Goal: Task Accomplishment & Management: Complete application form

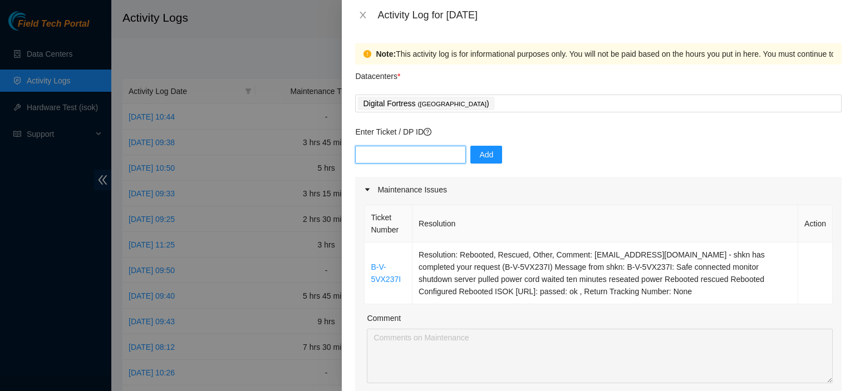
click at [407, 157] on input "text" at bounding box center [410, 155] width 111 height 18
paste input "DP81024"
type input "DP81024"
click at [479, 157] on span "Add" at bounding box center [486, 155] width 14 height 12
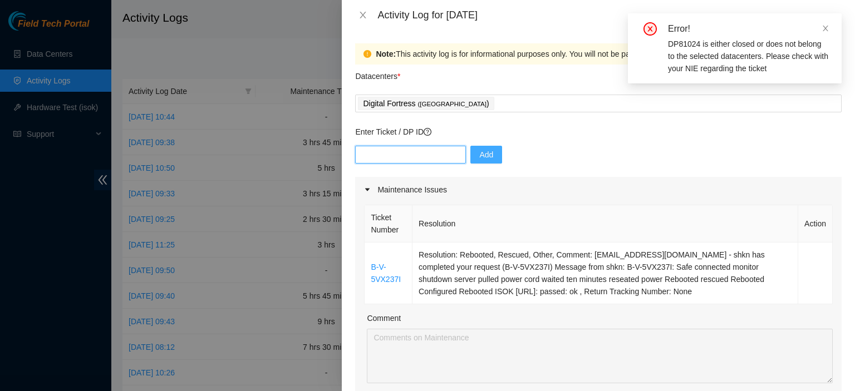
click at [400, 154] on input "text" at bounding box center [410, 155] width 111 height 18
paste input "DP81024"
click at [374, 156] on input "DP81024" at bounding box center [410, 155] width 111 height 18
type input "DP 81024"
click at [479, 156] on span "Add" at bounding box center [486, 155] width 14 height 12
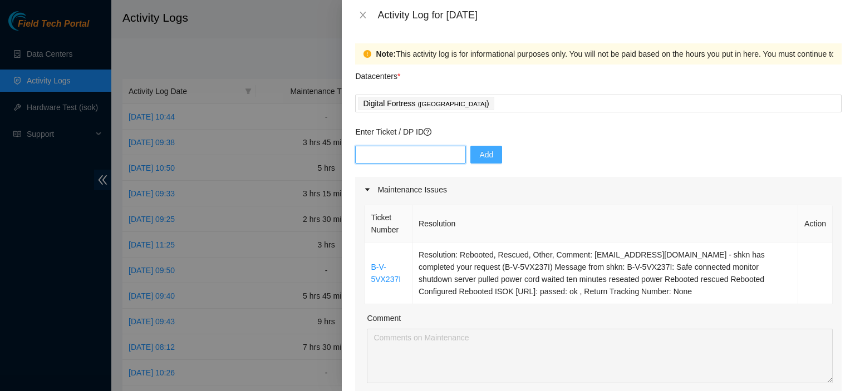
click at [391, 154] on input "text" at bounding box center [410, 155] width 111 height 18
paste input "81024"
type input "81024"
click at [480, 154] on span "Add" at bounding box center [486, 155] width 14 height 12
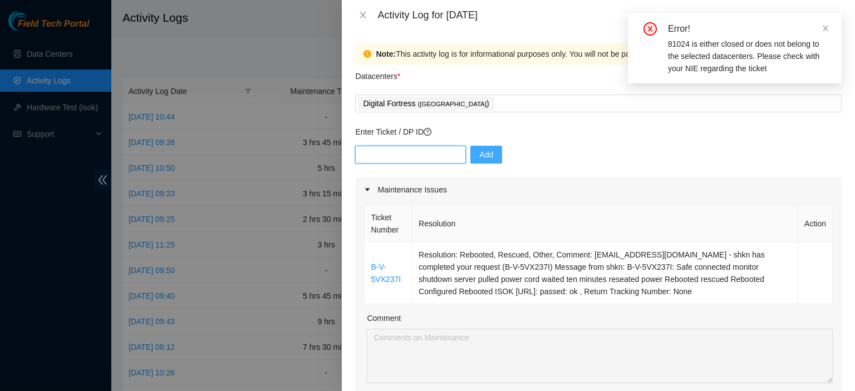
click at [388, 160] on input "text" at bounding box center [410, 155] width 111 height 18
paste input "81024"
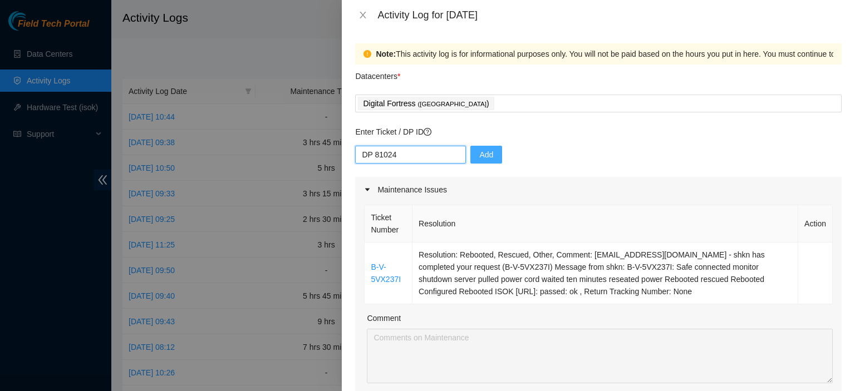
type input "DP 81024"
click at [479, 150] on span "Add" at bounding box center [486, 155] width 14 height 12
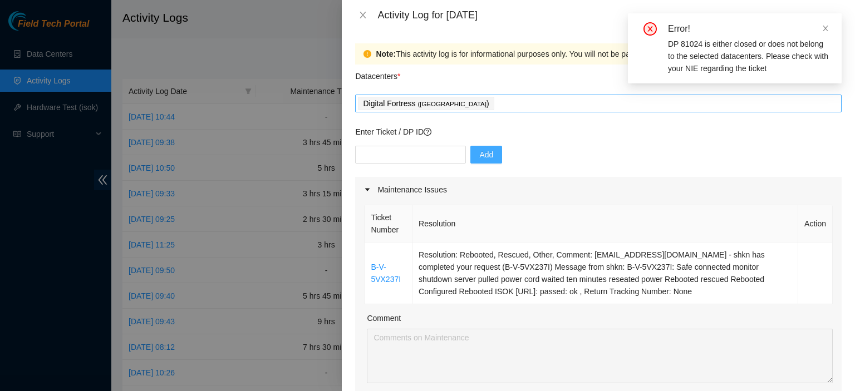
click at [526, 106] on div "Digital Fortress ( Seattle )" at bounding box center [598, 104] width 481 height 16
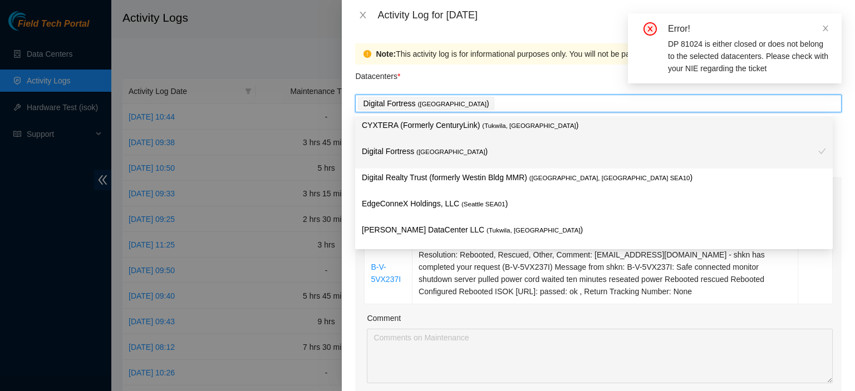
type input "d"
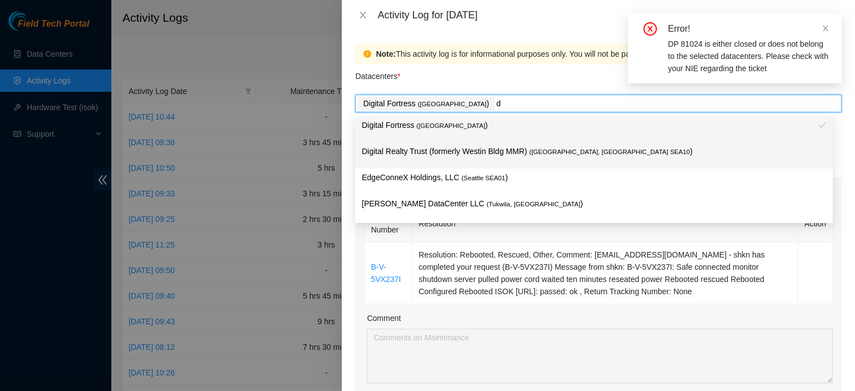
click at [507, 156] on p "Digital Realty Trust (formerly Westin Bldg MMR) ( Seattle, WA SEA10 )" at bounding box center [594, 151] width 464 height 13
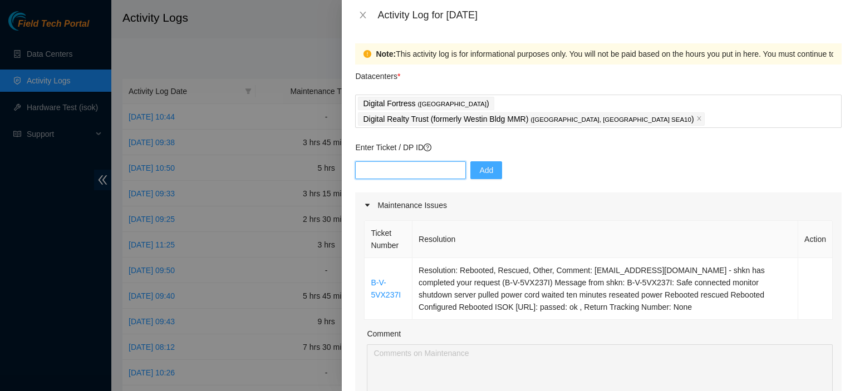
click at [393, 161] on input "text" at bounding box center [410, 170] width 111 height 18
paste input "81024"
click at [359, 161] on input "81024" at bounding box center [410, 170] width 111 height 18
type input "DP81024"
click at [479, 164] on span "Add" at bounding box center [486, 170] width 14 height 12
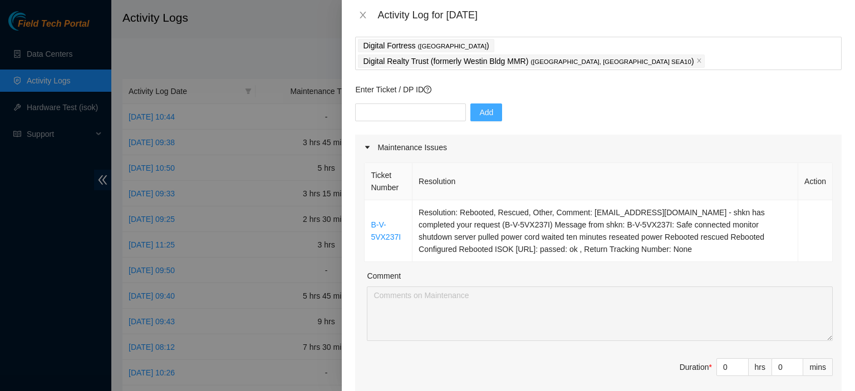
scroll to position [51, 0]
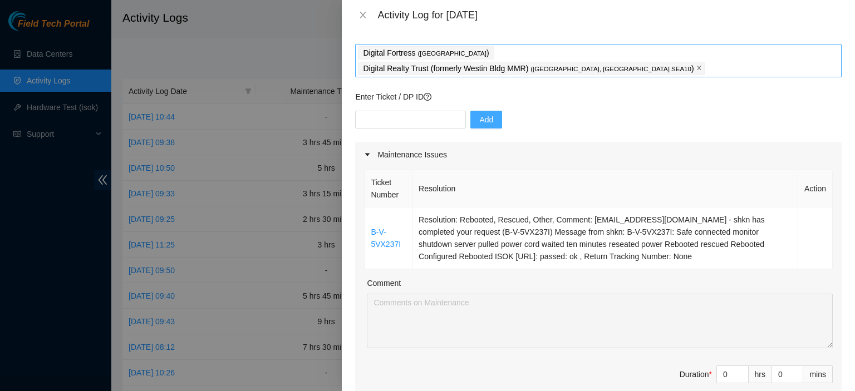
click at [696, 65] on icon "close" at bounding box center [699, 68] width 6 height 6
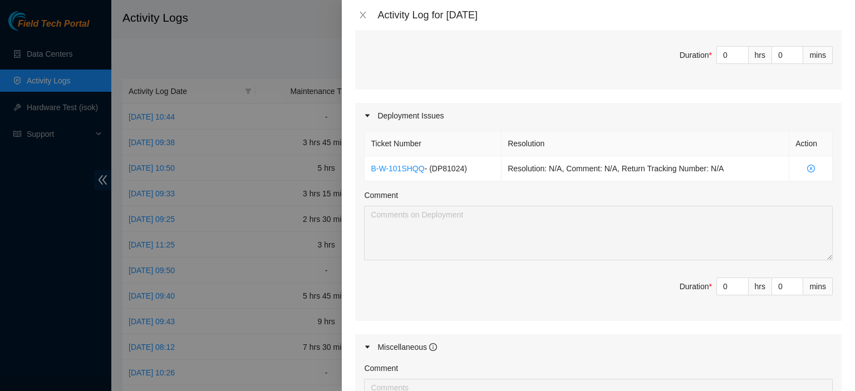
scroll to position [375, 0]
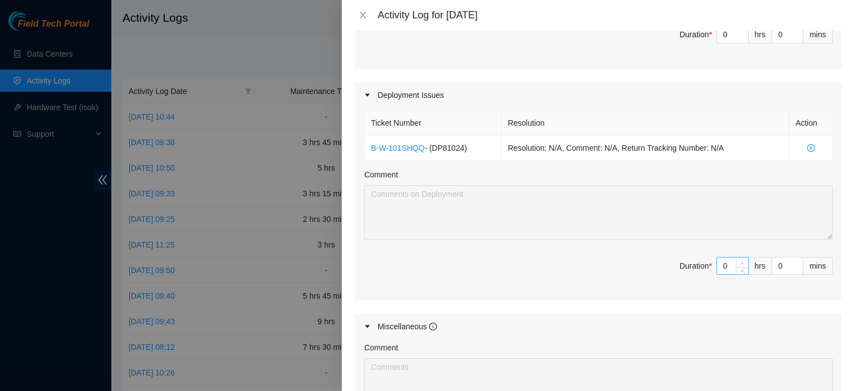
click at [740, 262] on icon "up" at bounding box center [742, 264] width 4 height 4
type input "1"
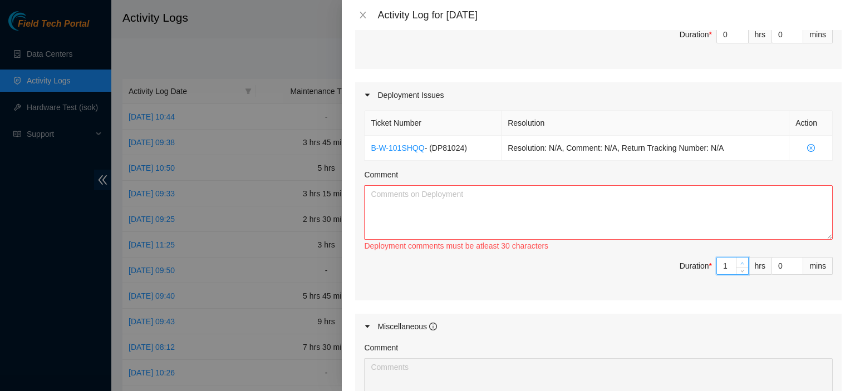
type input "2"
click at [740, 262] on icon "up" at bounding box center [742, 264] width 4 height 4
click at [752, 191] on textarea "Comment" at bounding box center [598, 212] width 469 height 55
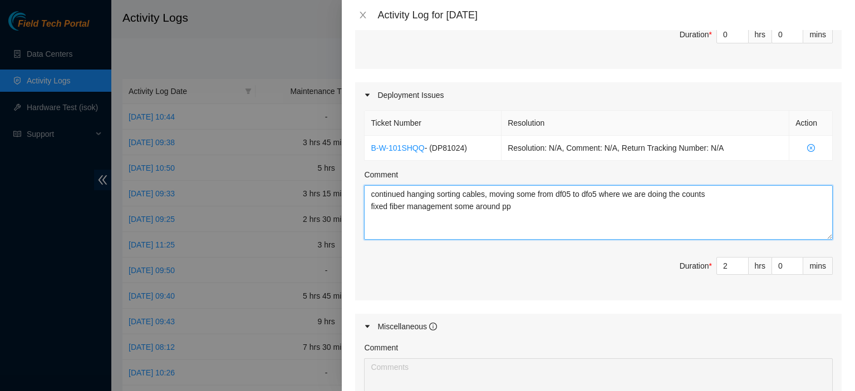
drag, startPoint x: 755, startPoint y: 221, endPoint x: 597, endPoint y: 220, distance: 158.0
click at [597, 220] on textarea "continued hanging sorting cables, moving some from df05 to dfo5 where we are do…" at bounding box center [598, 212] width 469 height 55
type textarea "continued hanging sorting cables, moving some from df05 to dfo5 where we are do…"
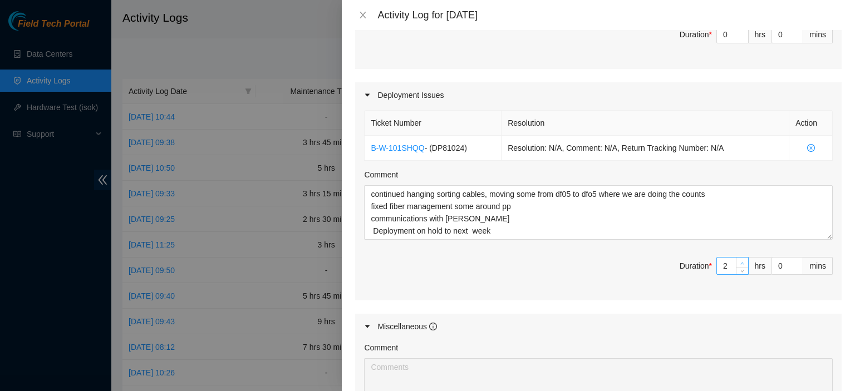
type input "3"
click at [740, 262] on icon "up" at bounding box center [742, 264] width 4 height 4
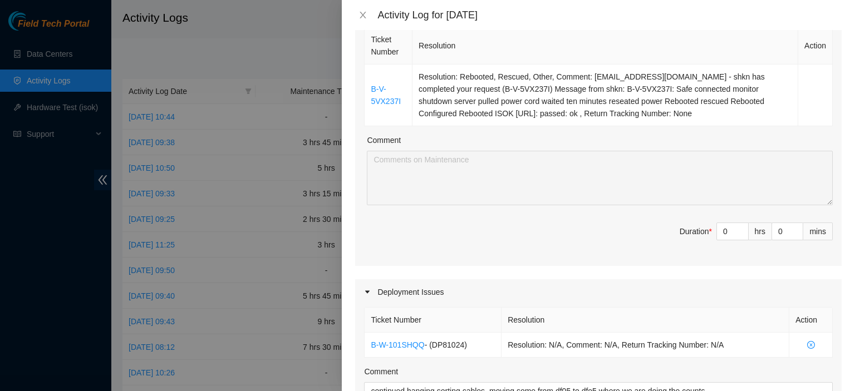
scroll to position [166, 0]
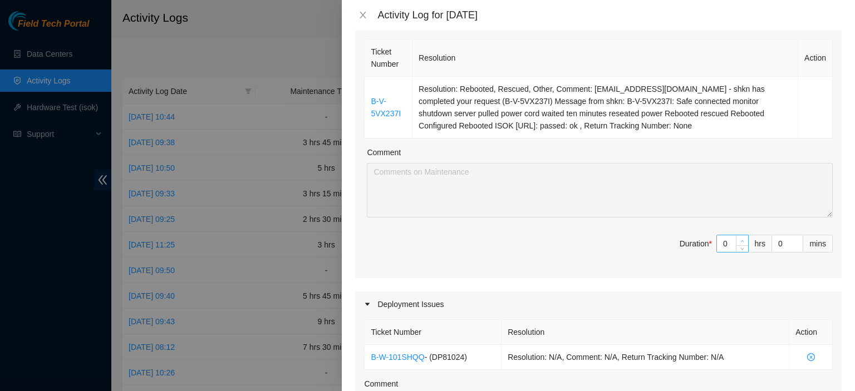
type input "1"
type input "4"
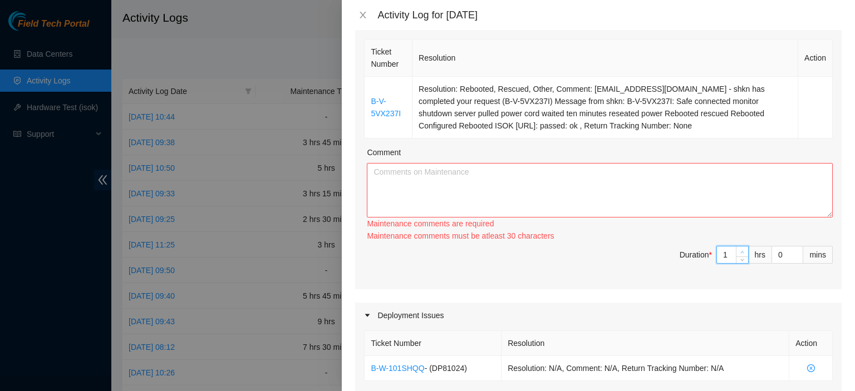
click at [738, 247] on span "Increase Value" at bounding box center [742, 252] width 12 height 10
click at [740, 252] on icon "up" at bounding box center [742, 252] width 4 height 4
type input "2"
type input "5"
type input "3"
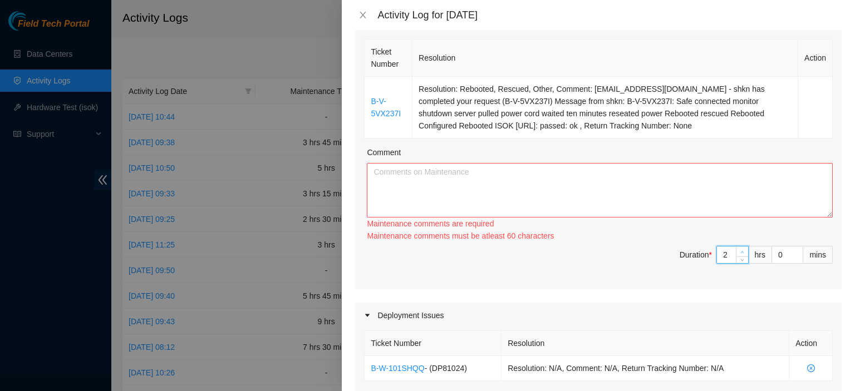
type input "6"
drag, startPoint x: 731, startPoint y: 247, endPoint x: 690, endPoint y: 170, distance: 86.6
click at [690, 170] on div "Ticket Number Resolution Action B-V-5VX237I Resolution: Rebooted, Rescued, Othe…" at bounding box center [598, 163] width 486 height 253
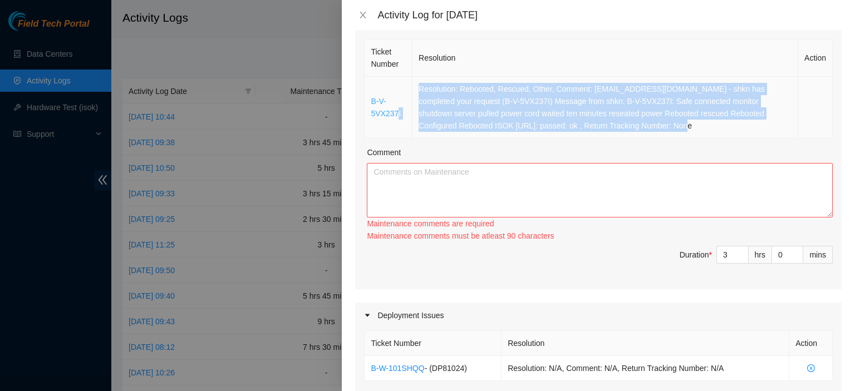
drag, startPoint x: 625, startPoint y: 125, endPoint x: 396, endPoint y: 117, distance: 228.8
click at [396, 117] on tr "B-V-5VX237I Resolution: Rebooted, Rescued, Other, Comment: kbbyrne23@gmail.com …" at bounding box center [598, 108] width 468 height 62
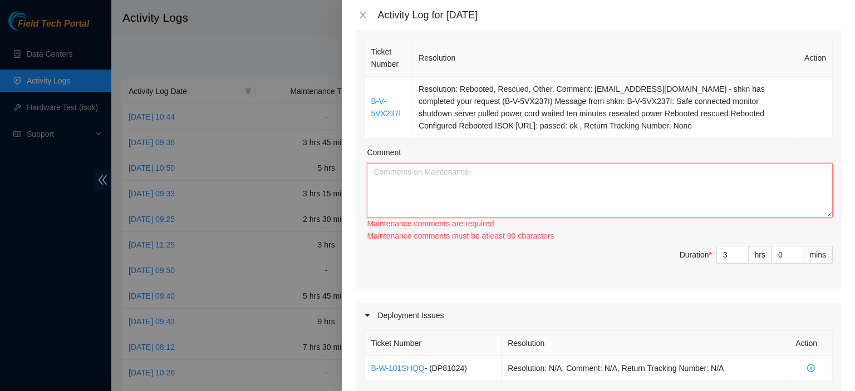
click at [487, 185] on textarea "Comment" at bounding box center [600, 190] width 466 height 55
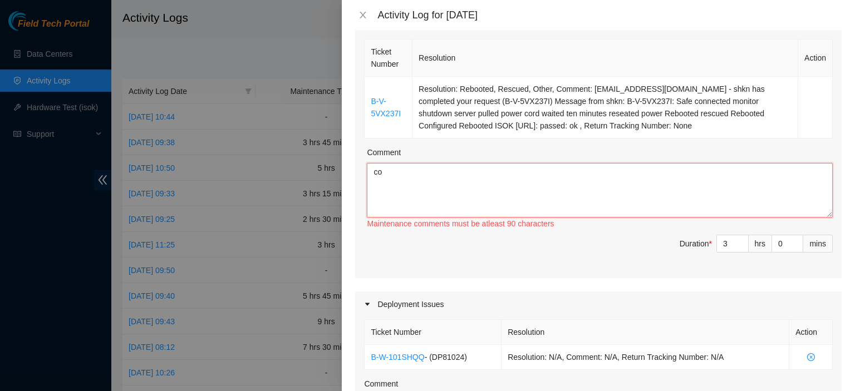
type textarea "c"
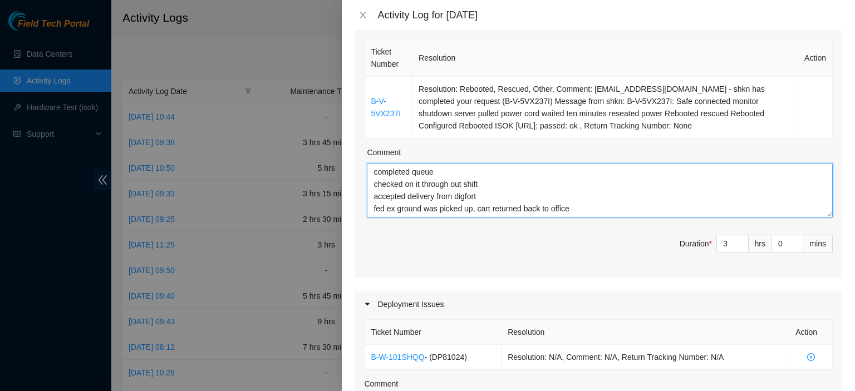
scroll to position [9, 0]
type textarea "completed queue checked on it through out shift accepted delivery from digfort …"
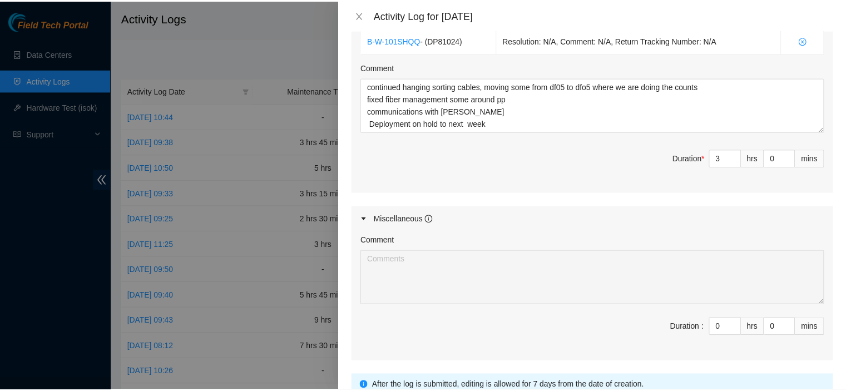
scroll to position [551, 0]
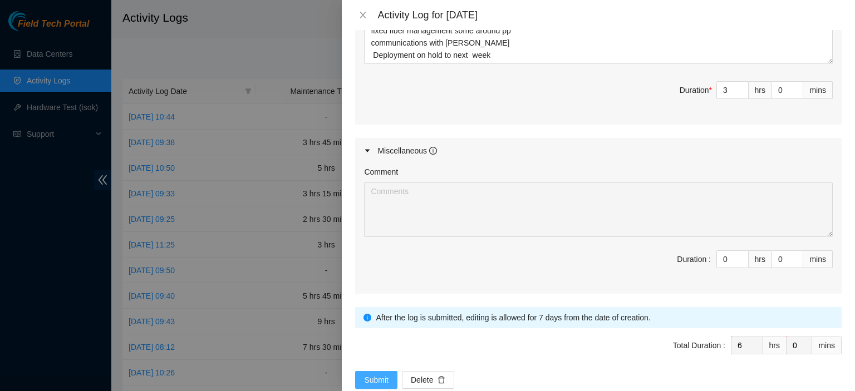
click at [368, 379] on span "Submit" at bounding box center [376, 380] width 24 height 12
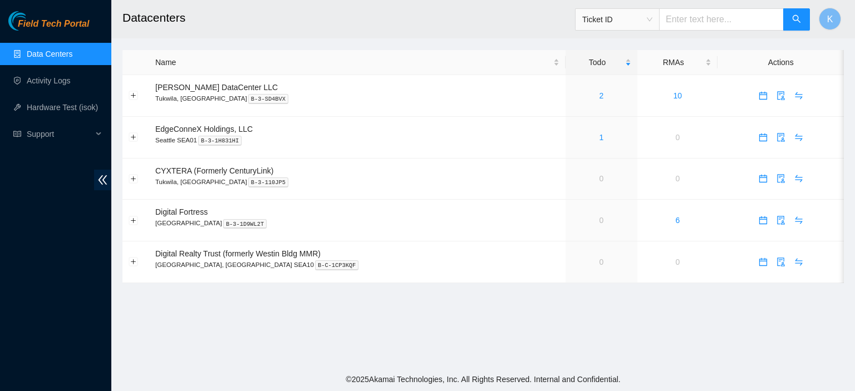
click at [47, 52] on link "Data Centers" at bounding box center [50, 54] width 46 height 9
click at [47, 85] on link "Activity Logs" at bounding box center [49, 80] width 44 height 9
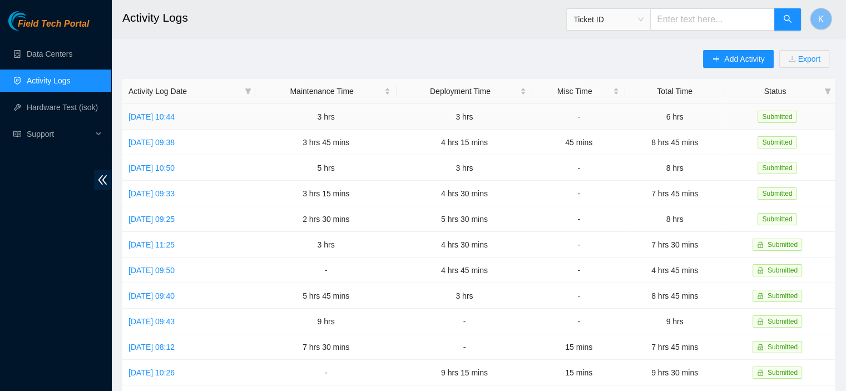
click at [183, 122] on td "[DATE] 10:44" at bounding box center [188, 117] width 133 height 26
click at [175, 120] on link "Mon, 22 Sep 2025 10:44" at bounding box center [152, 116] width 46 height 9
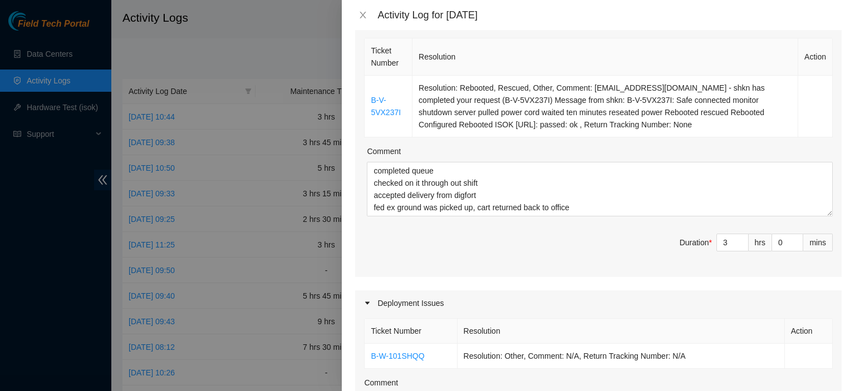
scroll to position [152, 0]
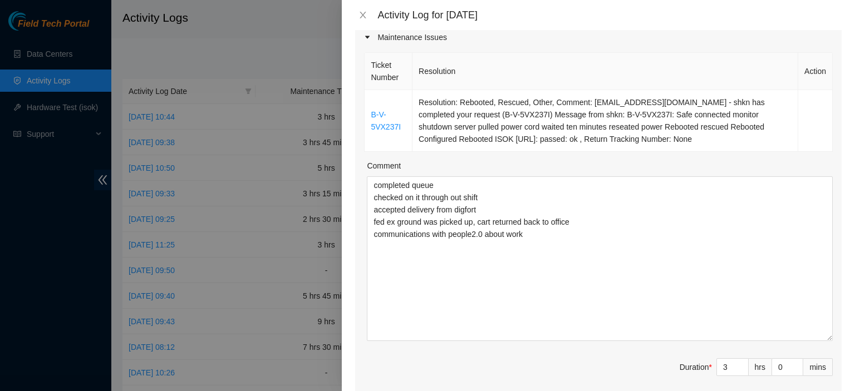
drag, startPoint x: 820, startPoint y: 226, endPoint x: 852, endPoint y: 337, distance: 115.5
click at [852, 337] on div "Note: This activity log is for informational purposes only. You will not be pai…" at bounding box center [598, 210] width 513 height 361
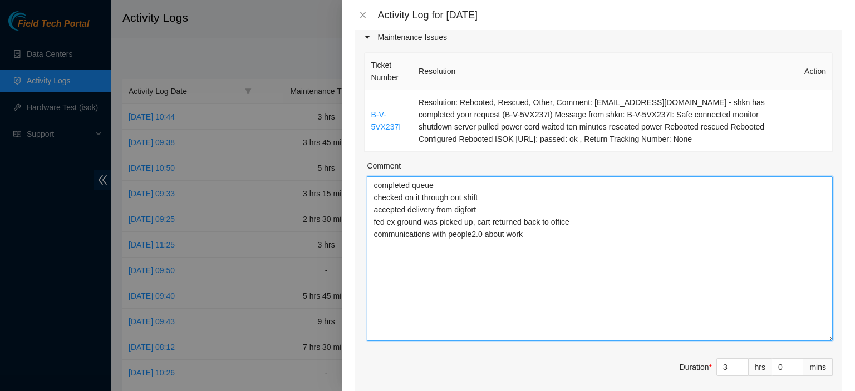
click at [772, 293] on textarea "completed queue checked on it through out shift accepted delivery from digfort …" at bounding box center [600, 258] width 466 height 165
type textarea "completed queue checked on it through out shift accepted delivery from digfort …"
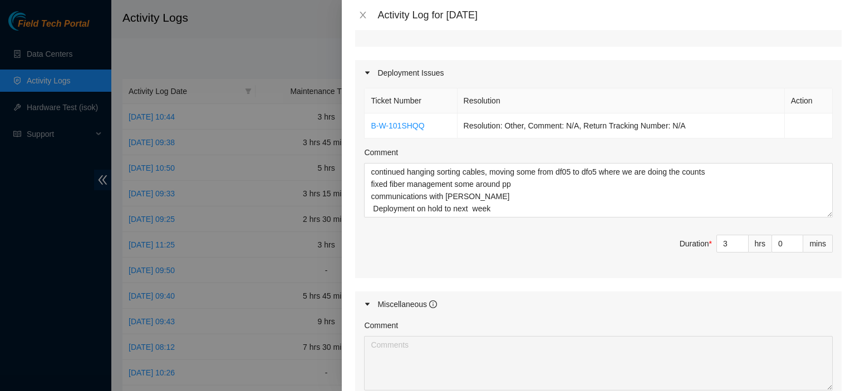
scroll to position [501, 0]
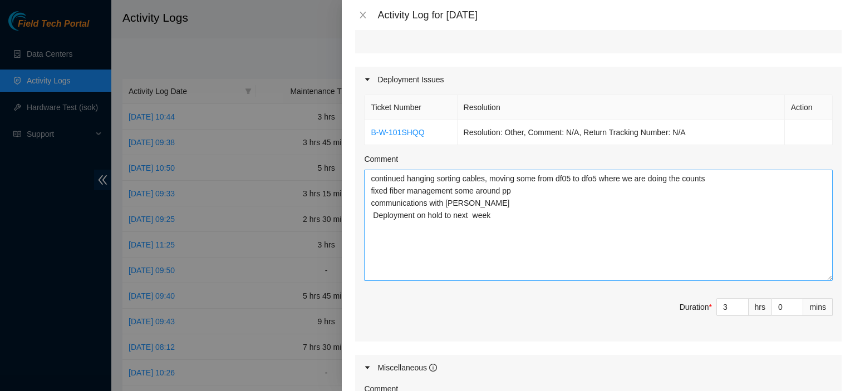
drag, startPoint x: 821, startPoint y: 218, endPoint x: 819, endPoint y: 205, distance: 13.0
click at [817, 275] on textarea "continued hanging sorting cables, moving some from df05 to dfo5 where we are do…" at bounding box center [598, 225] width 469 height 111
click at [512, 213] on textarea "continued hanging sorting cables, moving some from df05 to dfo5 where we are do…" at bounding box center [598, 226] width 469 height 112
type textarea "continued hanging sorting cables, moving some from df05 to dfo5 where we are do…"
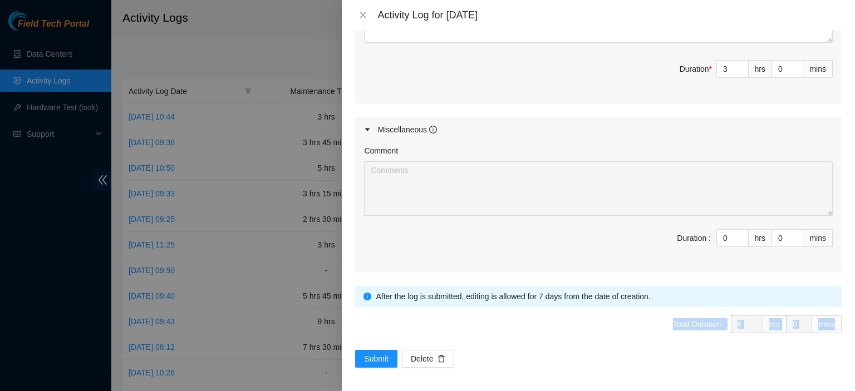
drag, startPoint x: 845, startPoint y: 331, endPoint x: 852, endPoint y: 279, distance: 52.3
click at [852, 279] on div "Note: This activity log is for informational purposes only. You will not be pai…" at bounding box center [598, 210] width 513 height 361
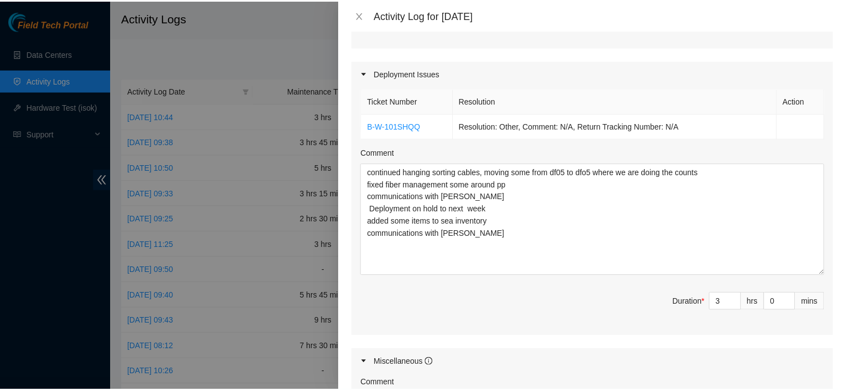
scroll to position [729, 0]
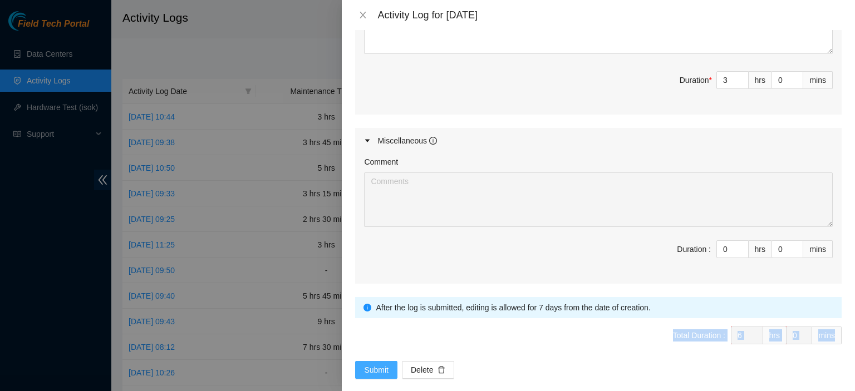
click at [374, 371] on span "Submit" at bounding box center [376, 370] width 24 height 12
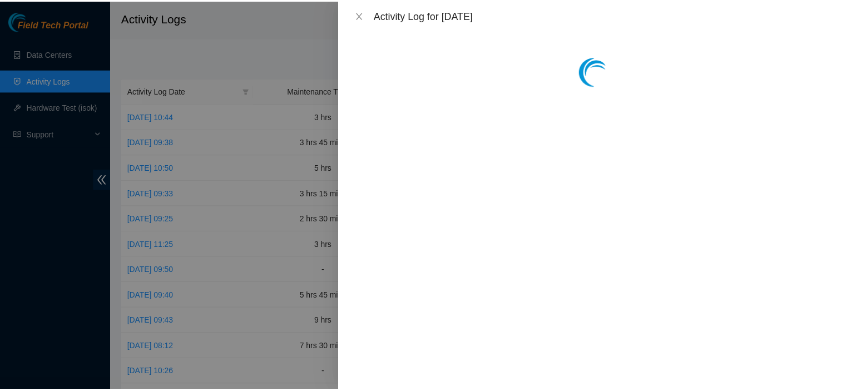
scroll to position [0, 0]
